Goal: Transaction & Acquisition: Purchase product/service

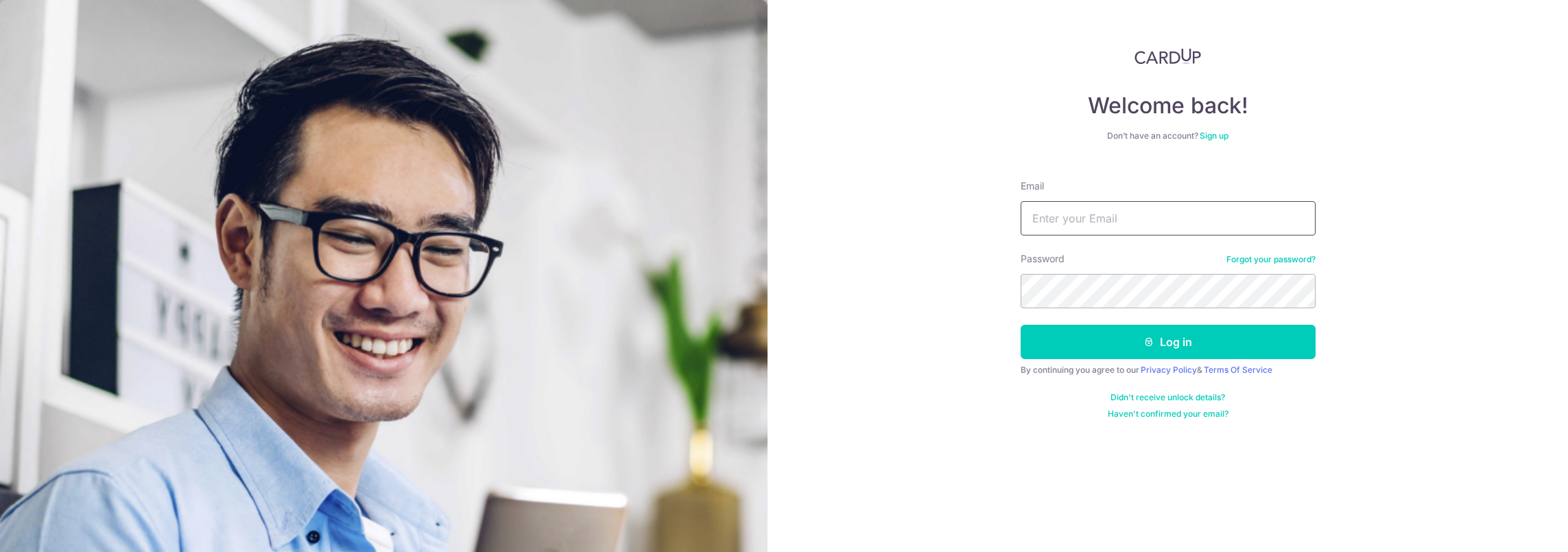
drag, startPoint x: 0, startPoint y: 0, endPoint x: 1078, endPoint y: 224, distance: 1101.0
click at [1078, 224] on input "Email" at bounding box center [1168, 218] width 295 height 34
type input "[EMAIL_ADDRESS][PERSON_NAME][DOMAIN_NAME]"
click at [1021, 324] on button "Log in" at bounding box center [1168, 341] width 295 height 34
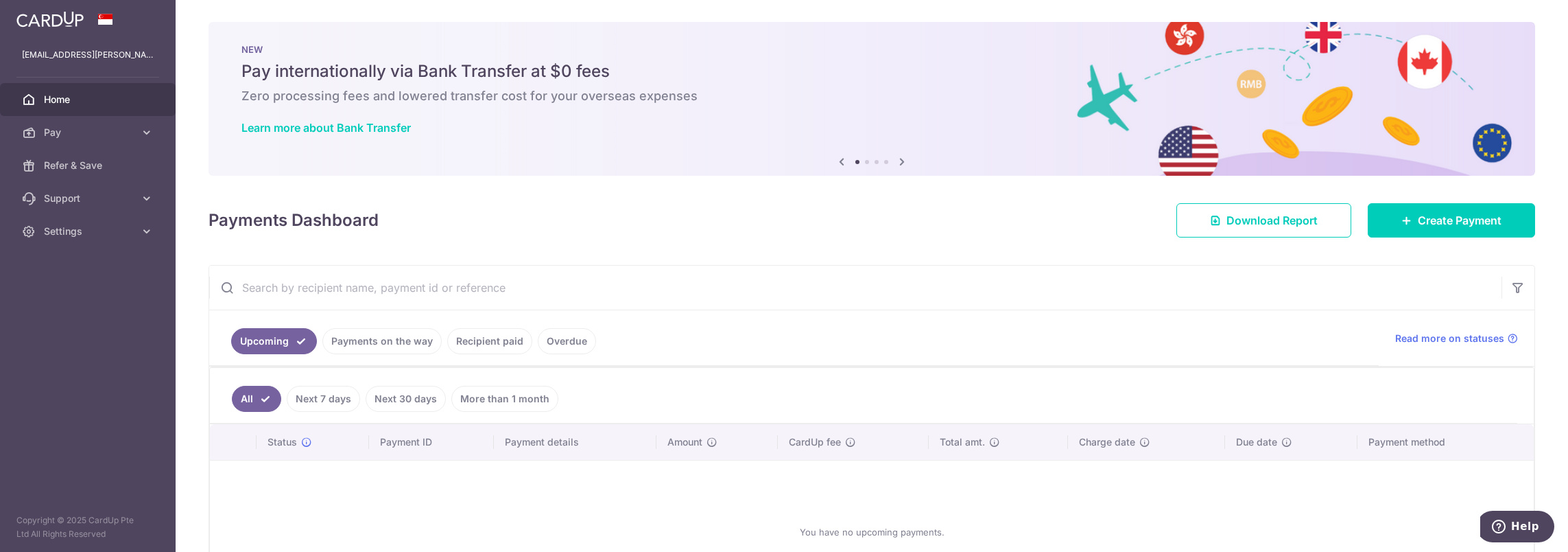
click at [868, 161] on ol at bounding box center [872, 162] width 33 height 4
click at [865, 161] on li at bounding box center [867, 162] width 4 height 4
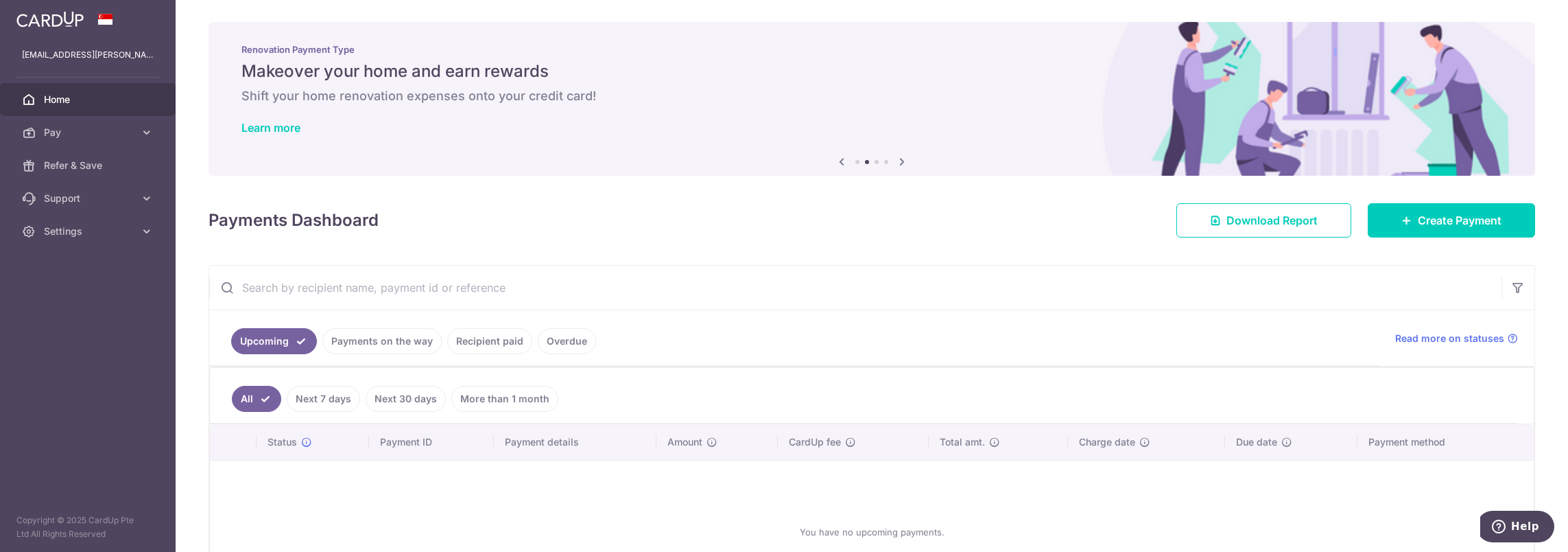
click at [874, 161] on li at bounding box center [876, 162] width 4 height 4
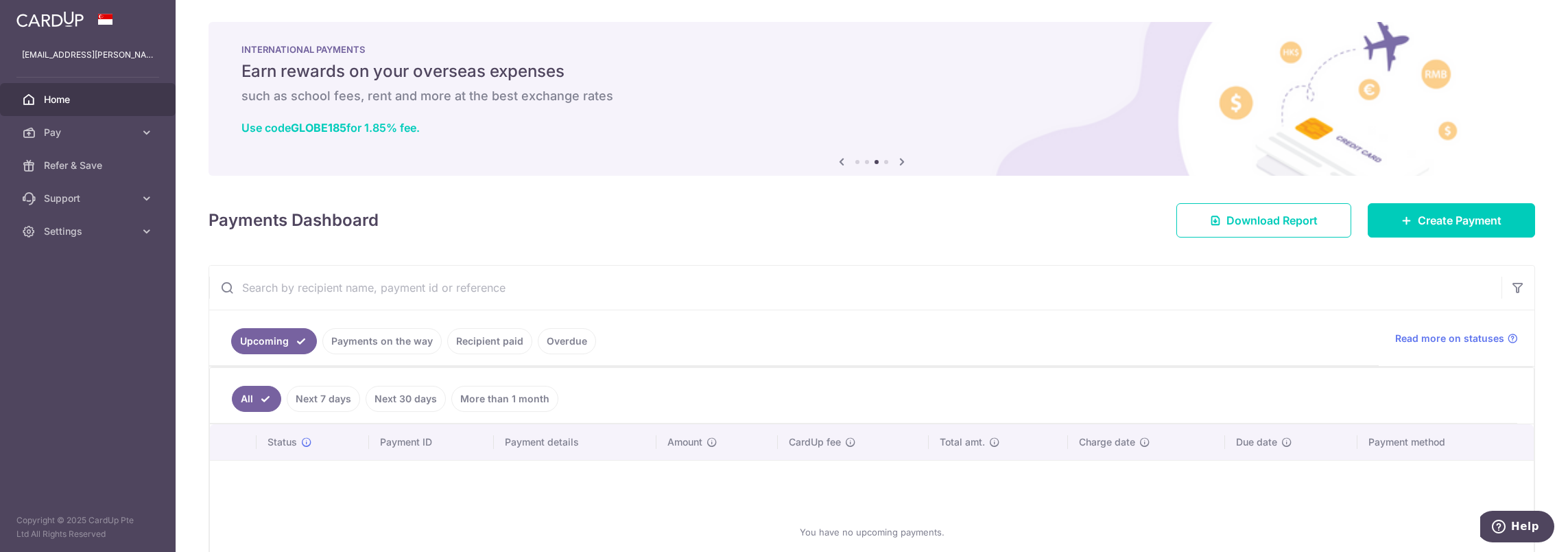
click at [885, 162] on li at bounding box center [886, 162] width 4 height 4
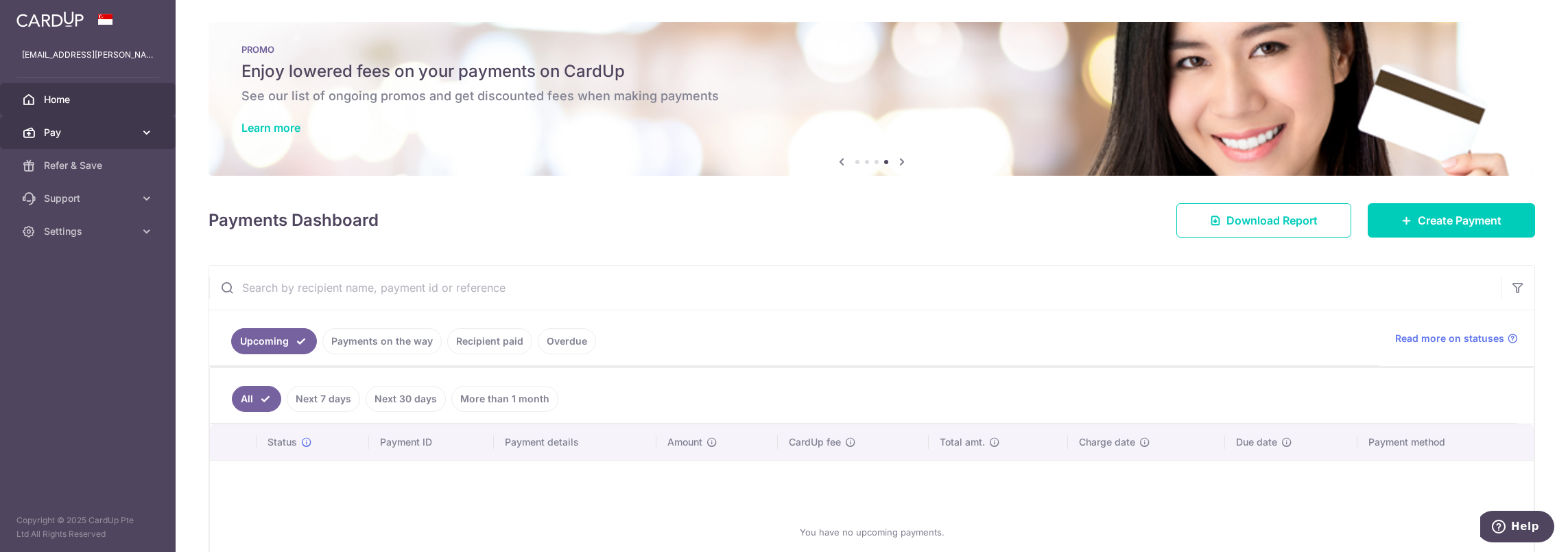
click at [153, 129] on link "Pay" at bounding box center [87, 132] width 175 height 33
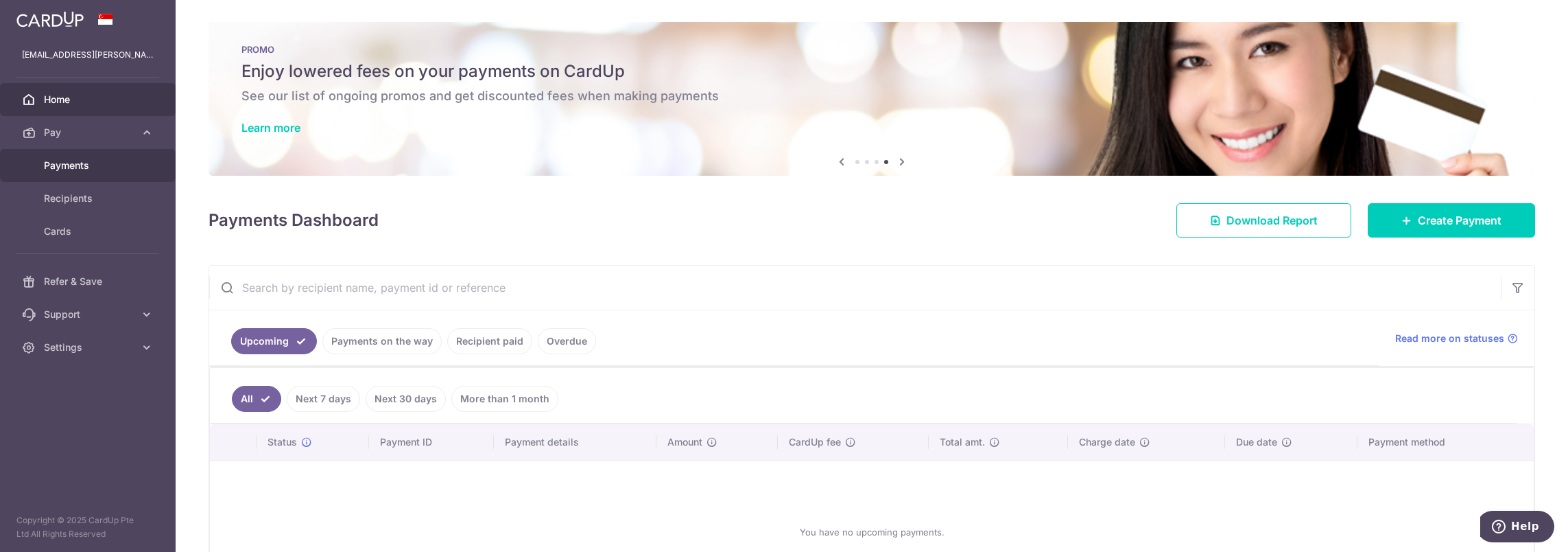
click at [83, 168] on span "Payments" at bounding box center [89, 165] width 91 height 14
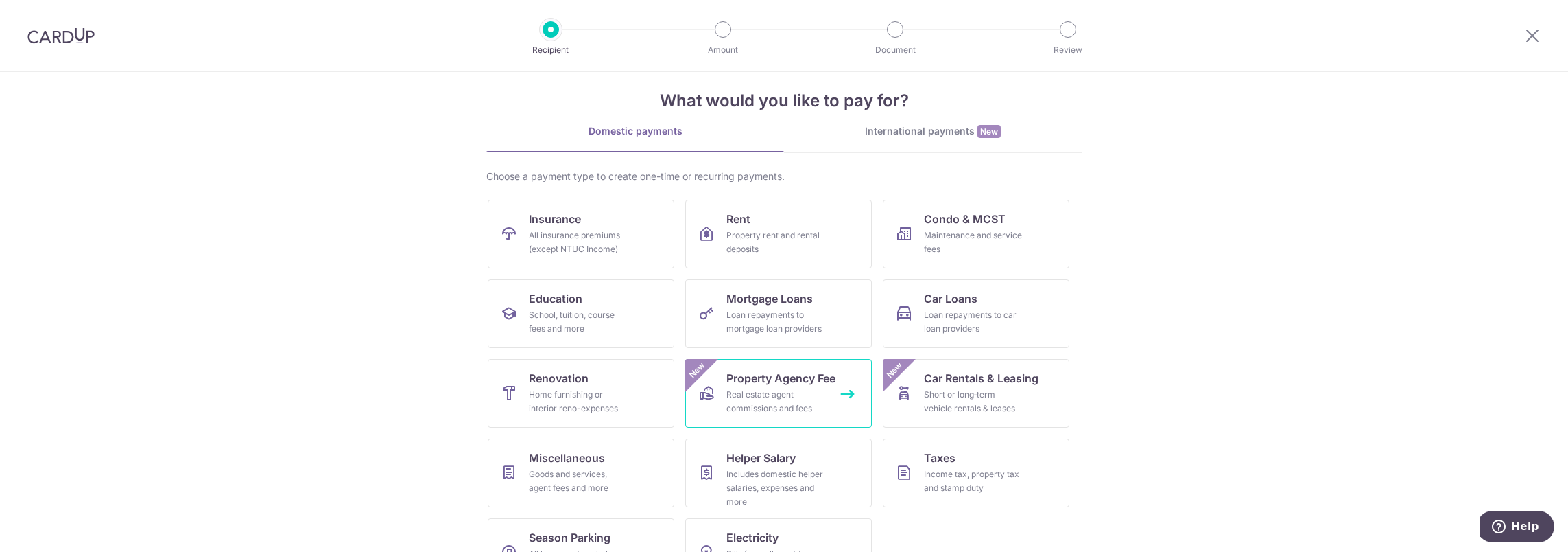
scroll to position [62, 0]
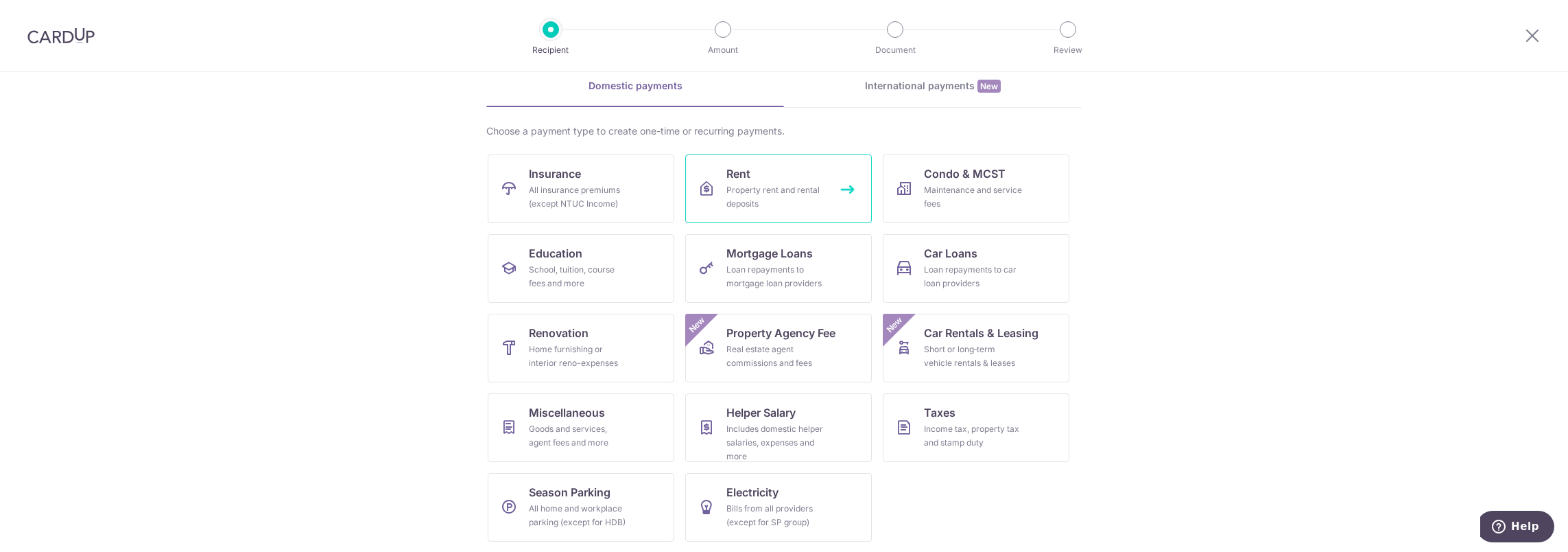
click at [762, 180] on link "Rent Property rent and rental deposits" at bounding box center [778, 188] width 186 height 69
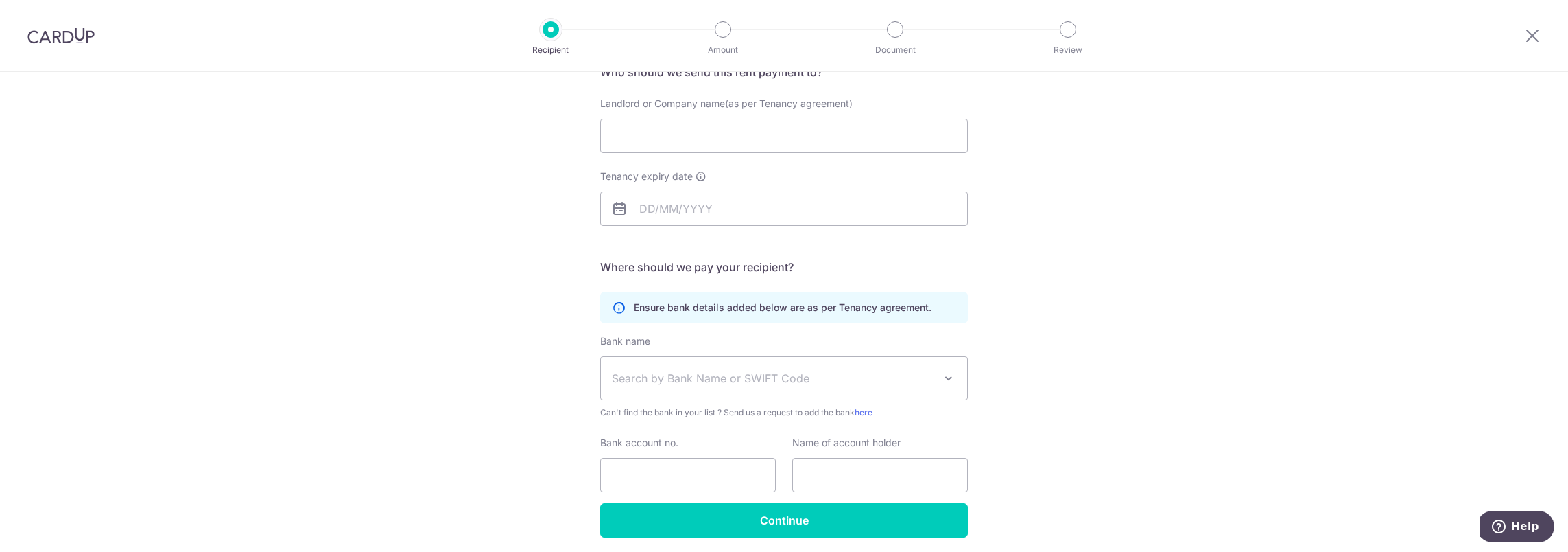
scroll to position [137, 0]
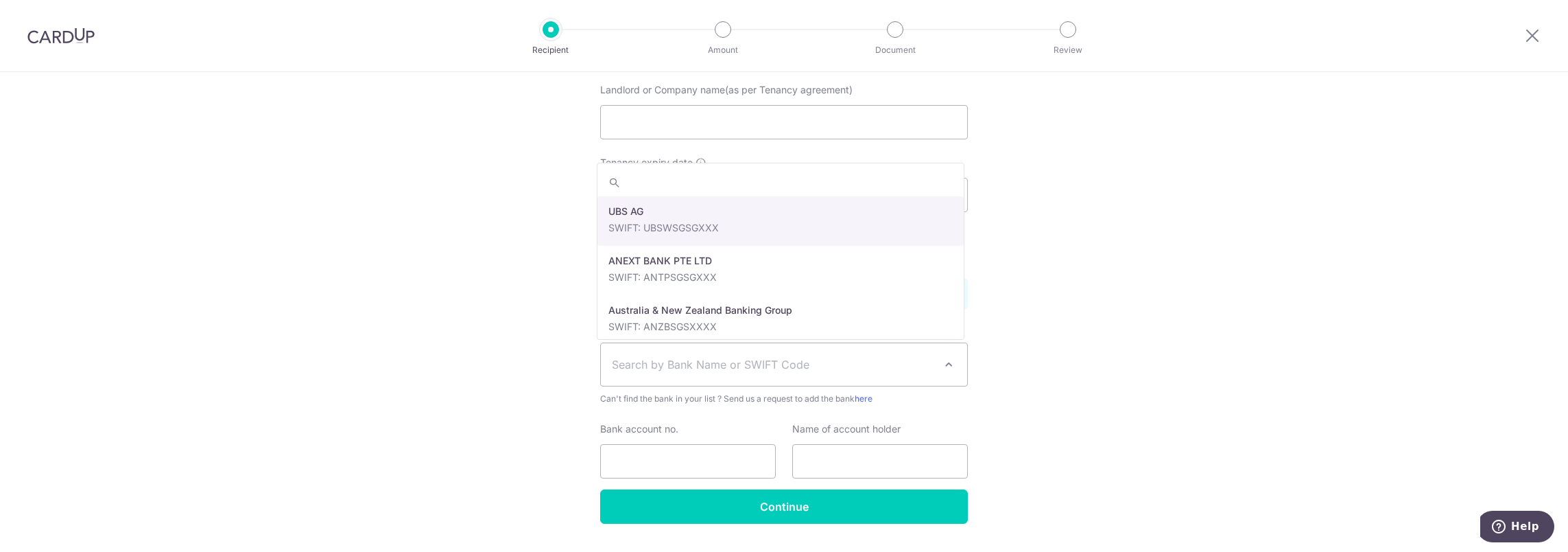
click at [908, 365] on span "Search by Bank Name or SWIFT Code" at bounding box center [773, 365] width 322 height 17
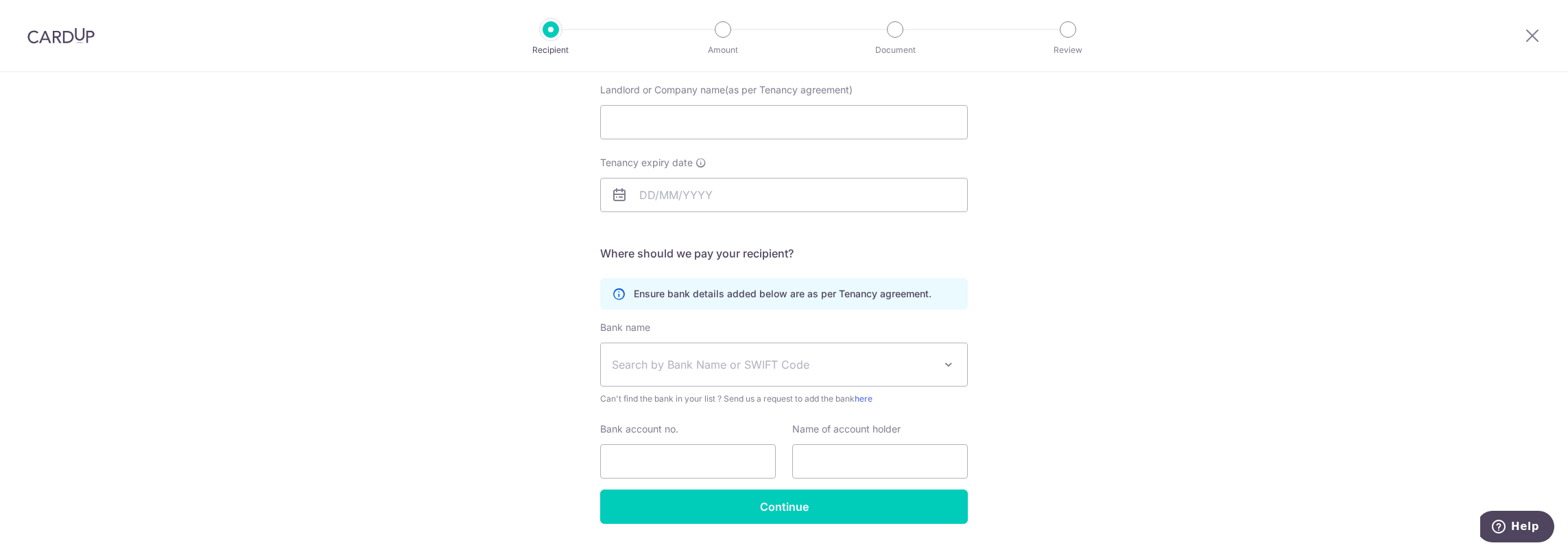
click at [1061, 367] on div "Who would you like to pay? Your recipient does not need a CardUp account to rec…" at bounding box center [784, 261] width 1568 height 653
